Goal: Task Accomplishment & Management: Manage account settings

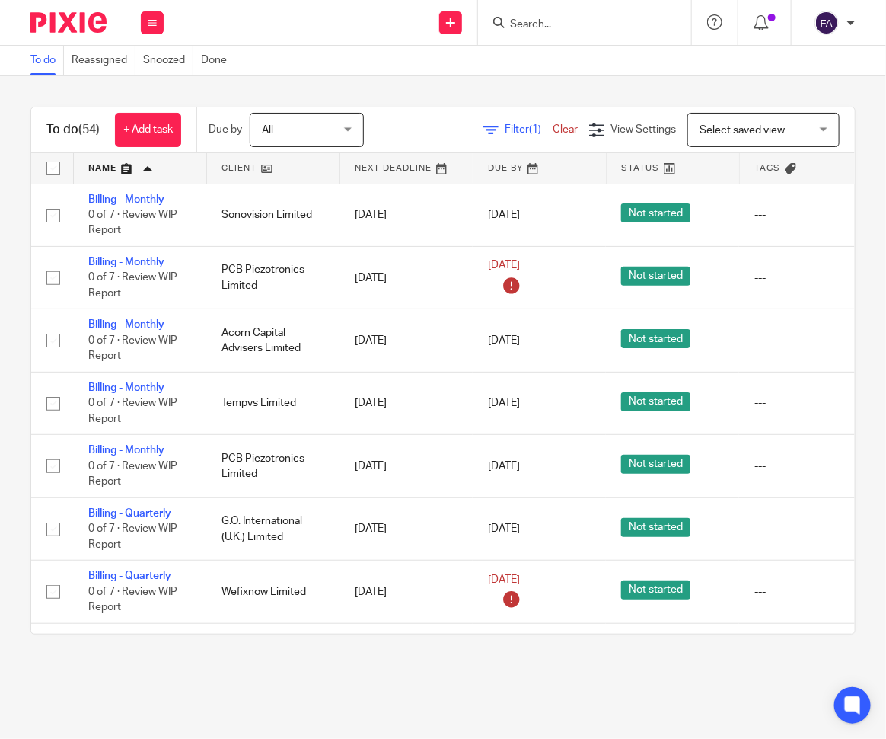
click at [541, 34] on div at bounding box center [584, 22] width 213 height 45
click at [551, 27] on input "Search" at bounding box center [577, 25] width 137 height 14
type input "z"
type input "acorn"
click at [527, 65] on link at bounding box center [600, 59] width 189 height 23
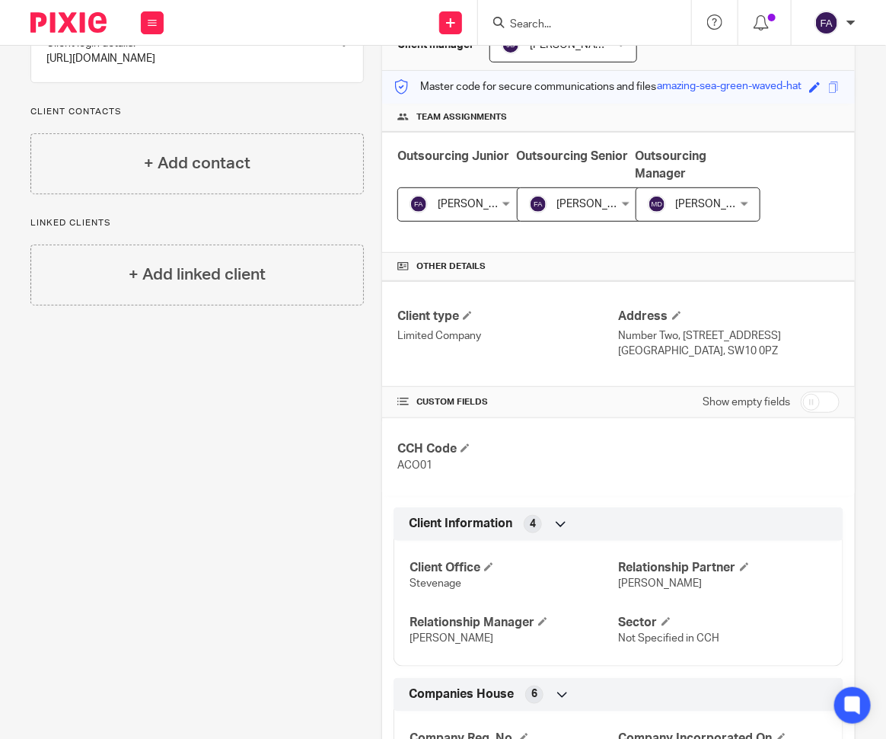
scroll to position [169, 0]
click at [364, 516] on div "More details Client manager Jane Spraggs Jane Spraggs Aaron Jervis Abigail Cres…" at bounding box center [610, 538] width 492 height 1090
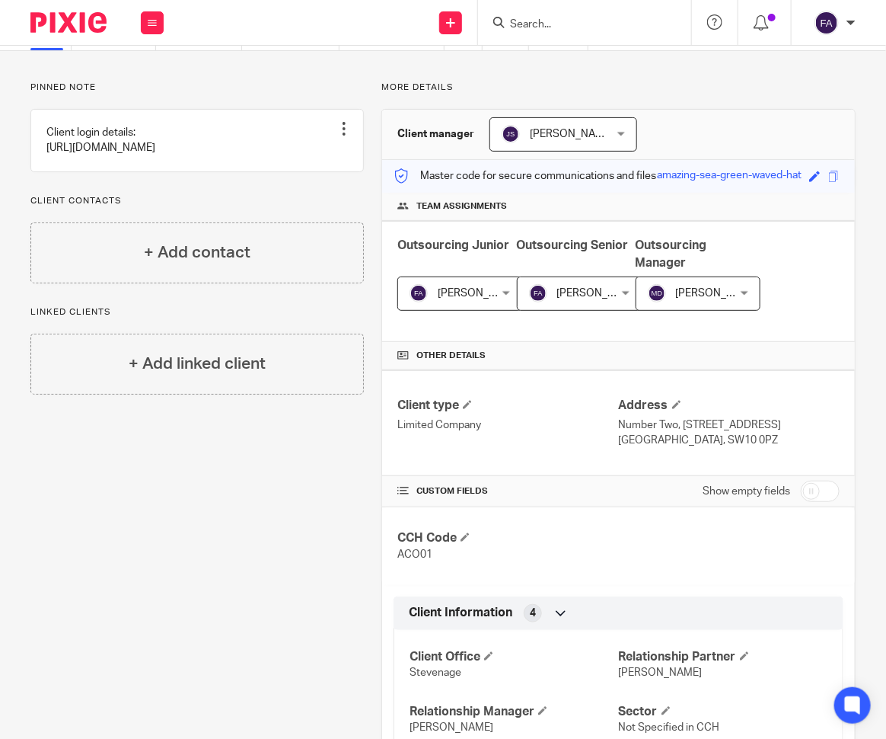
scroll to position [0, 0]
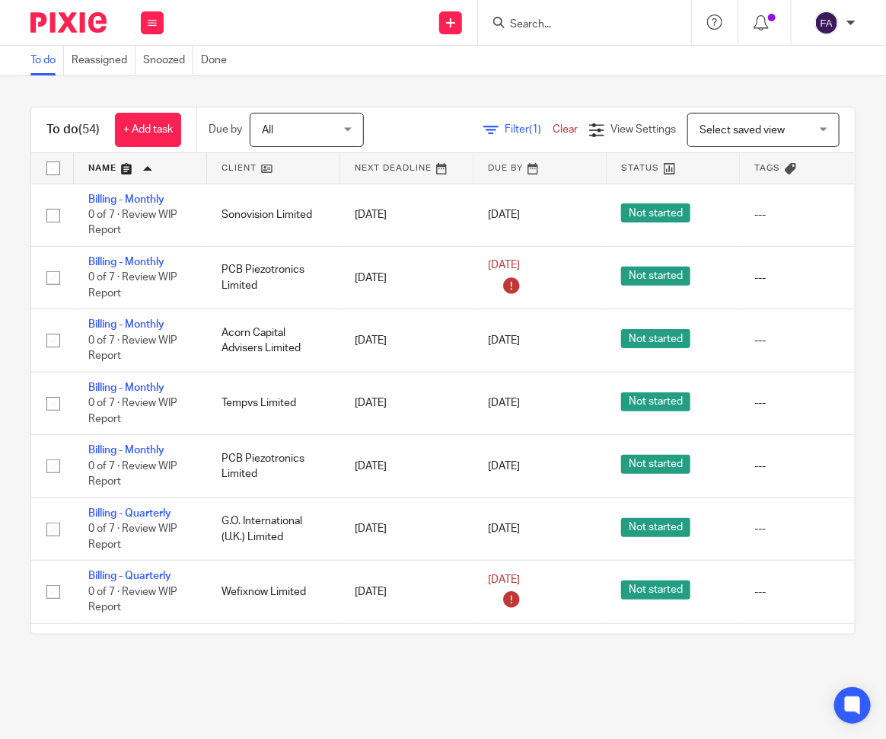
click at [254, 168] on link at bounding box center [273, 168] width 132 height 30
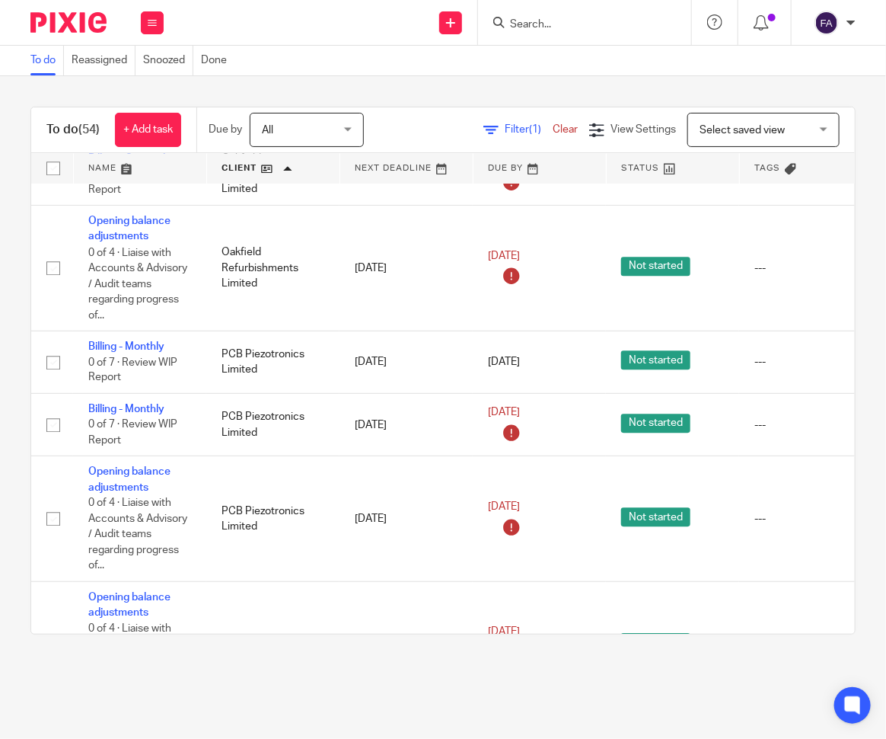
scroll to position [3215, 0]
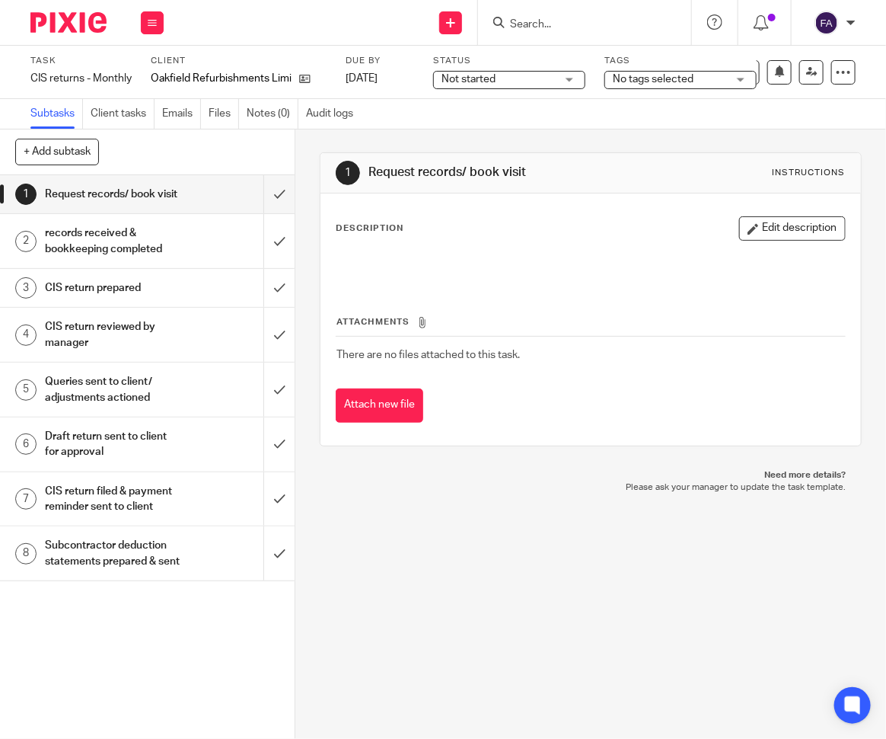
click at [642, 77] on span "No tags selected" at bounding box center [653, 79] width 81 height 11
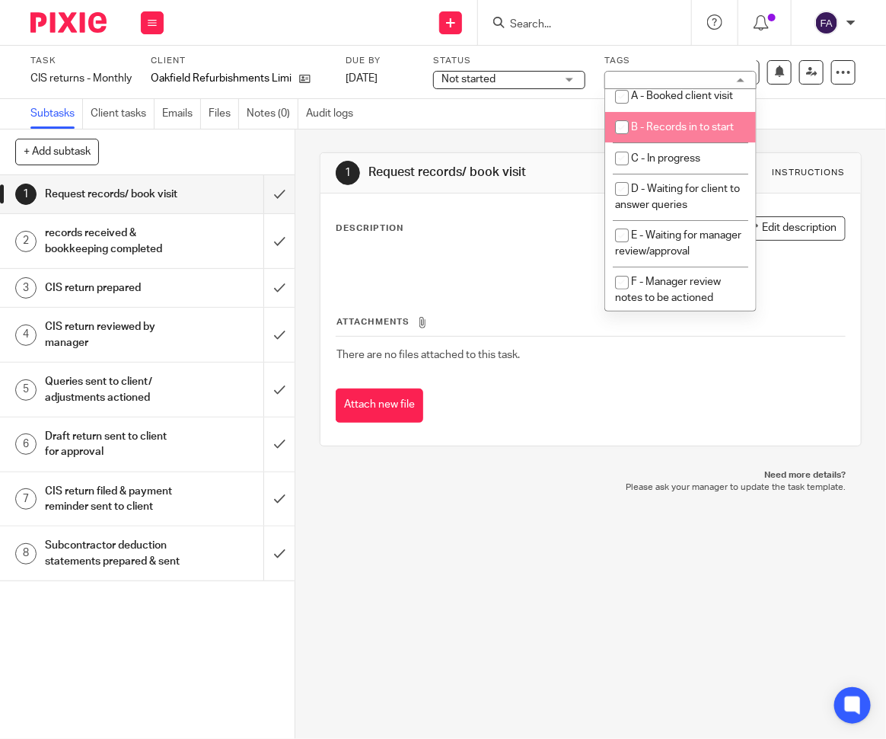
scroll to position [85, 0]
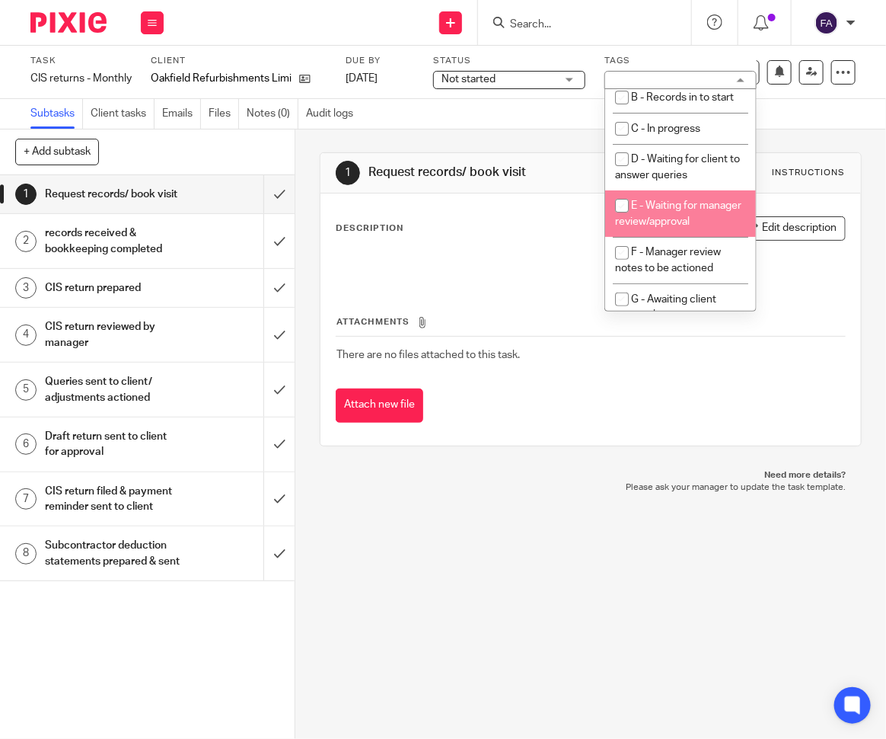
click at [688, 237] on li "E - Waiting for manager review/approval" at bounding box center [680, 213] width 151 height 46
checkbox input "true"
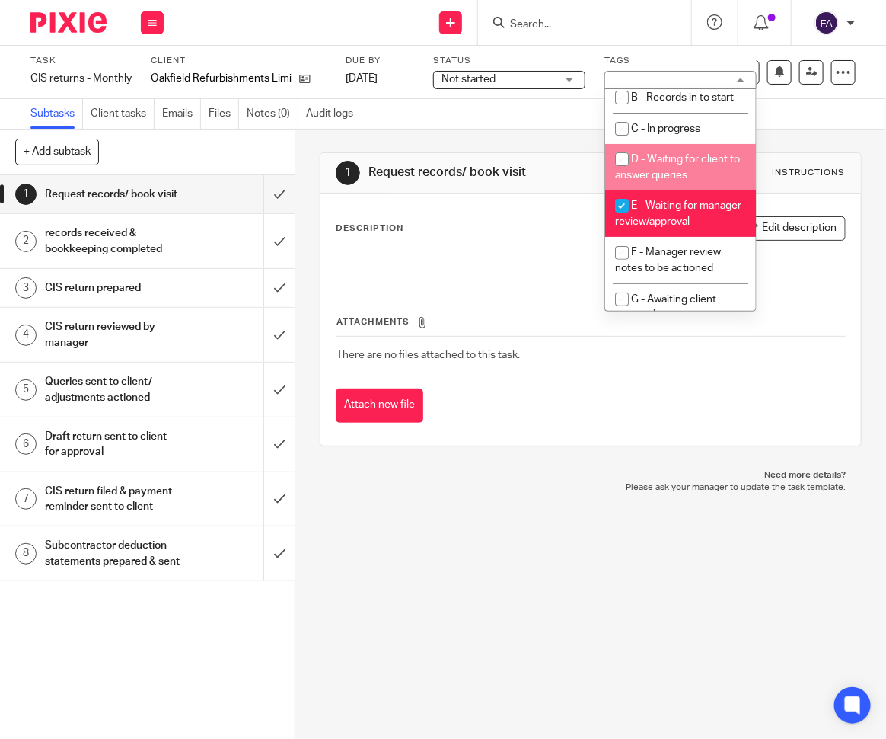
click at [560, 129] on div "1 Request records/ book visit Instructions Description Edit description Attachm…" at bounding box center [590, 299] width 541 height 340
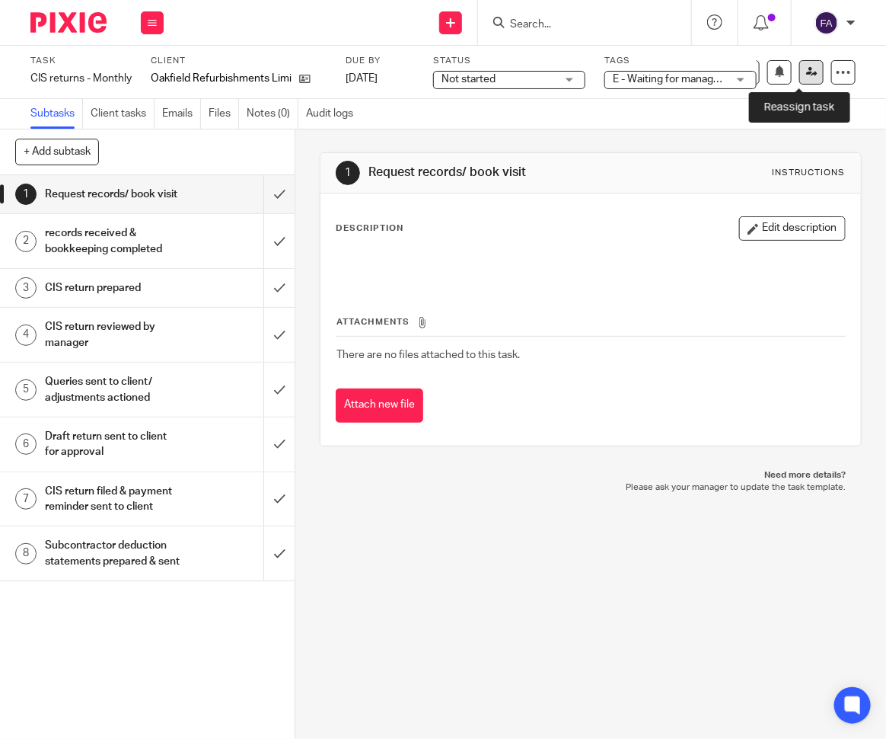
click at [800, 72] on link at bounding box center [812, 72] width 24 height 24
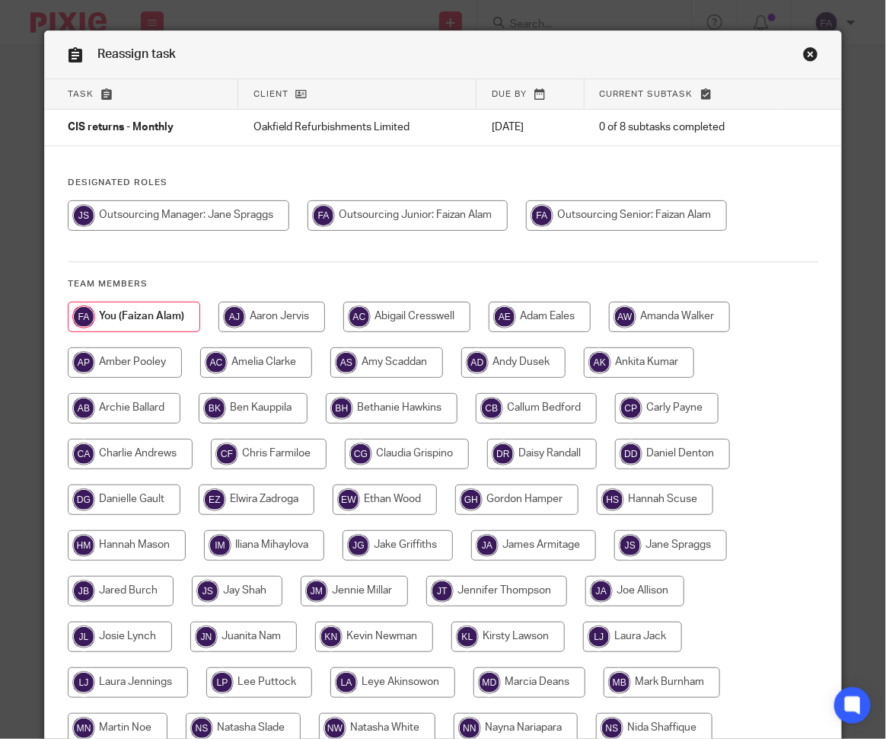
click at [569, 219] on input "radio" at bounding box center [626, 215] width 201 height 30
radio input "true"
click at [211, 209] on input "radio" at bounding box center [179, 215] width 222 height 30
radio input "true"
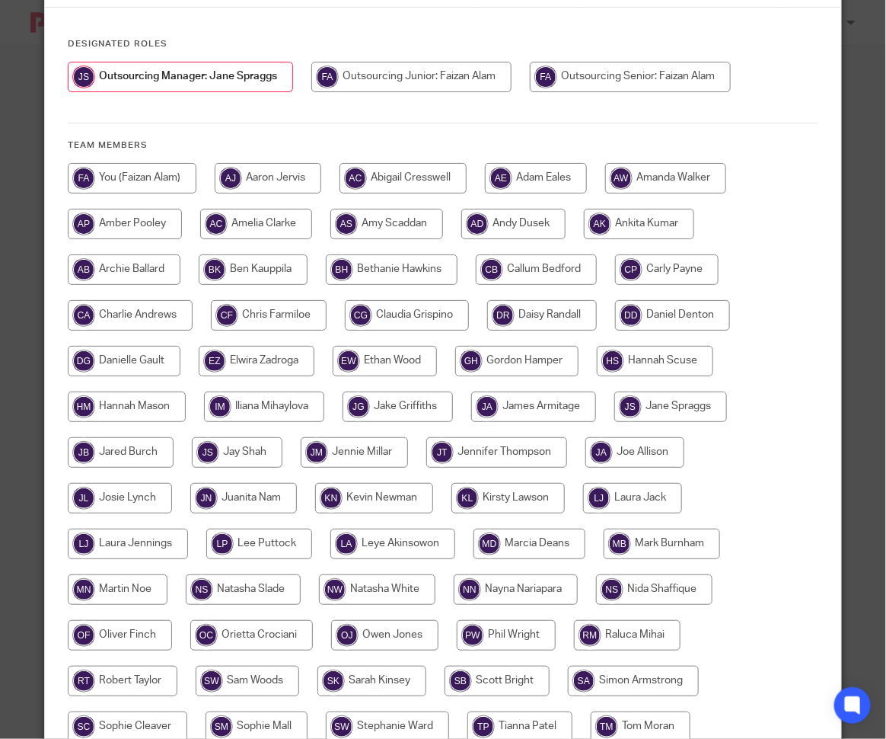
scroll to position [299, 0]
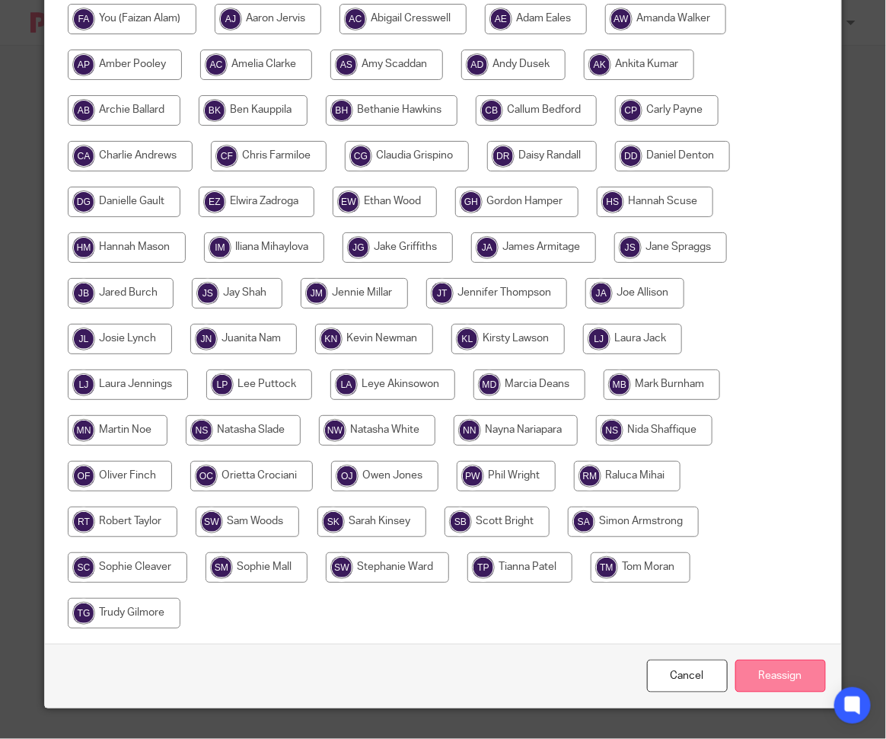
click at [784, 688] on input "Reassign" at bounding box center [781, 675] width 91 height 33
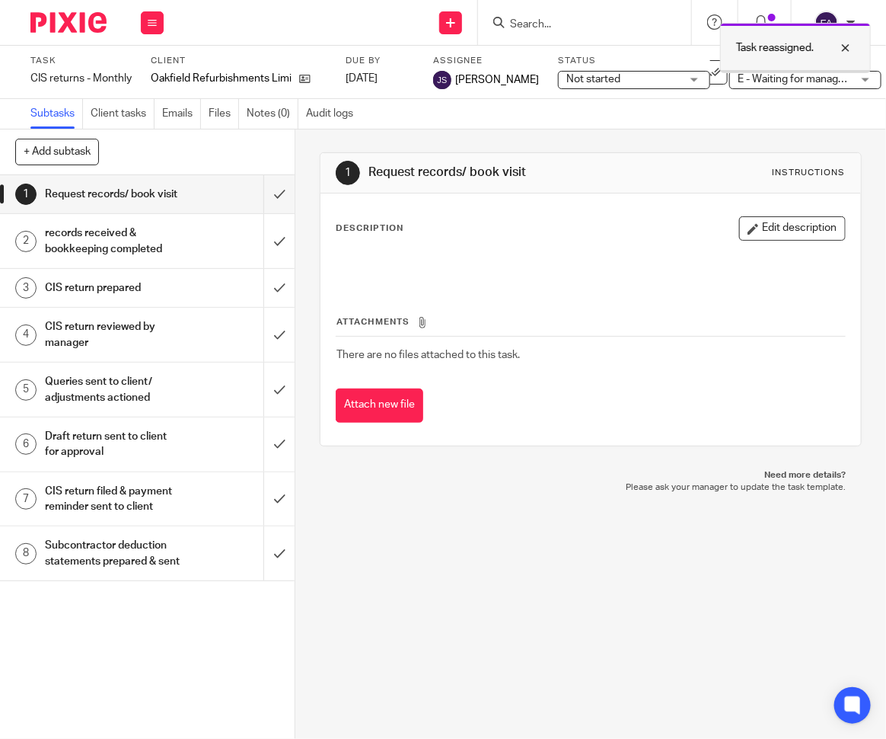
click at [846, 48] on div at bounding box center [834, 48] width 41 height 18
